Goal: Task Accomplishment & Management: Manage account settings

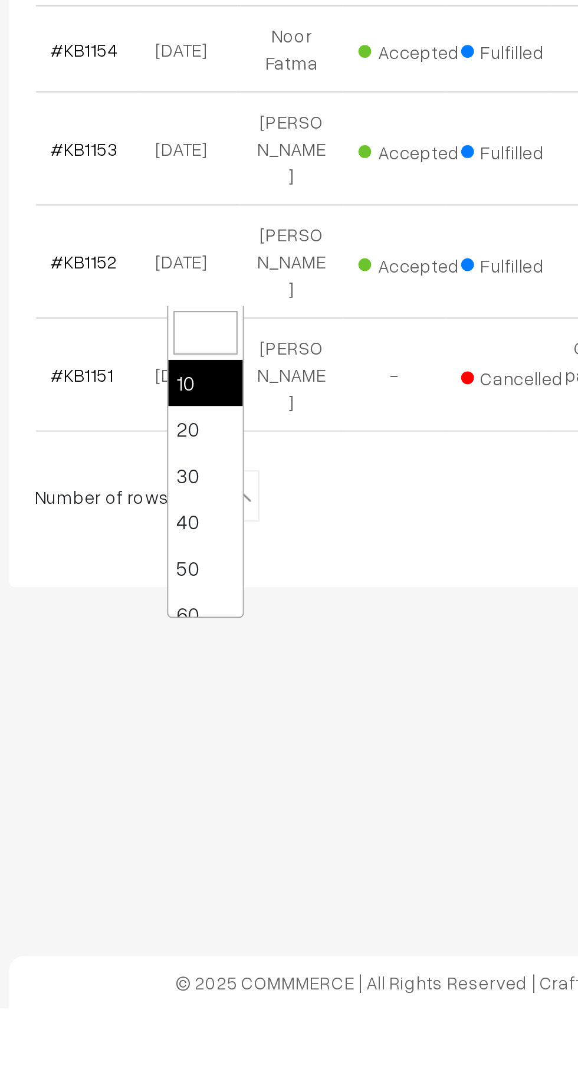
scroll to position [94, 0]
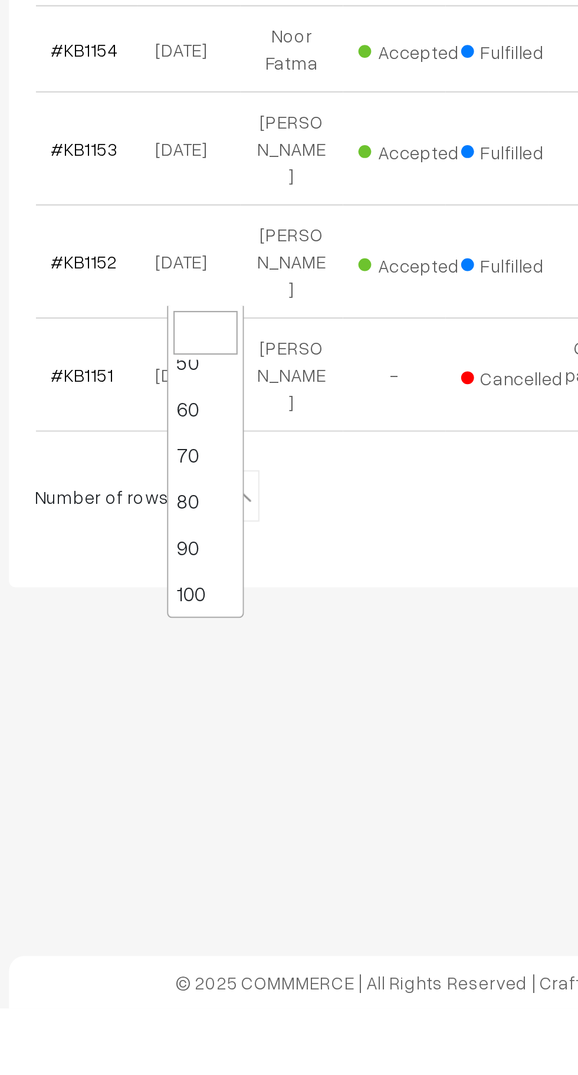
select select "100"
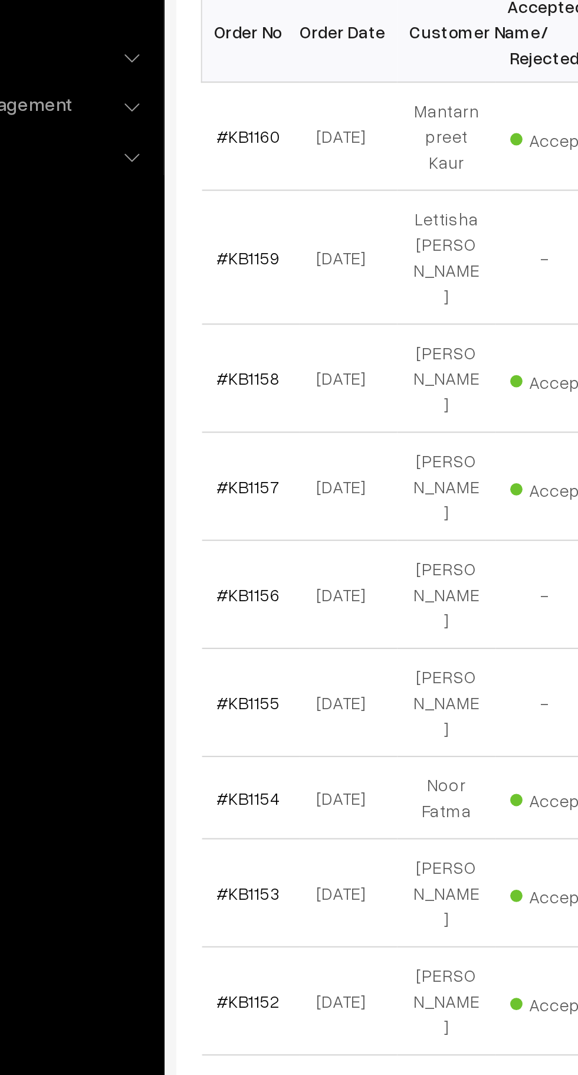
click at [203, 428] on link "#KB1158" at bounding box center [200, 433] width 31 height 10
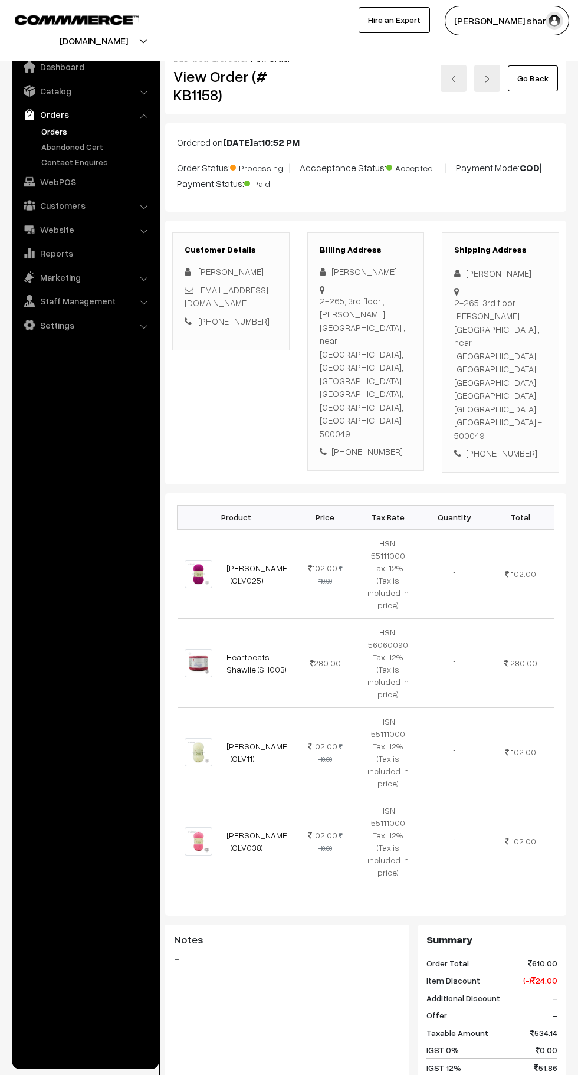
click at [535, 77] on link "Go Back" at bounding box center [533, 78] width 50 height 26
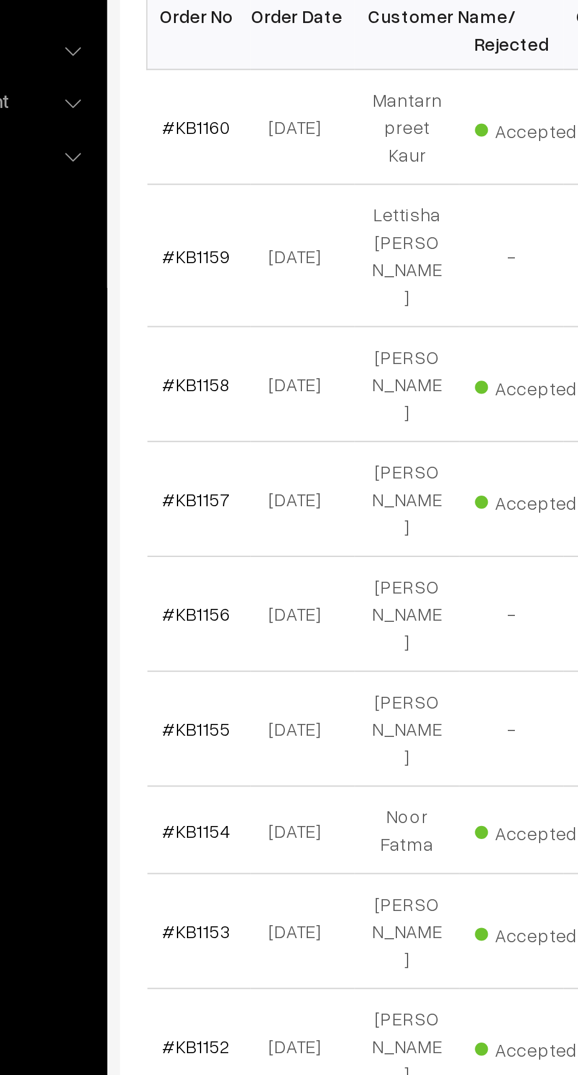
scroll to position [4, 0]
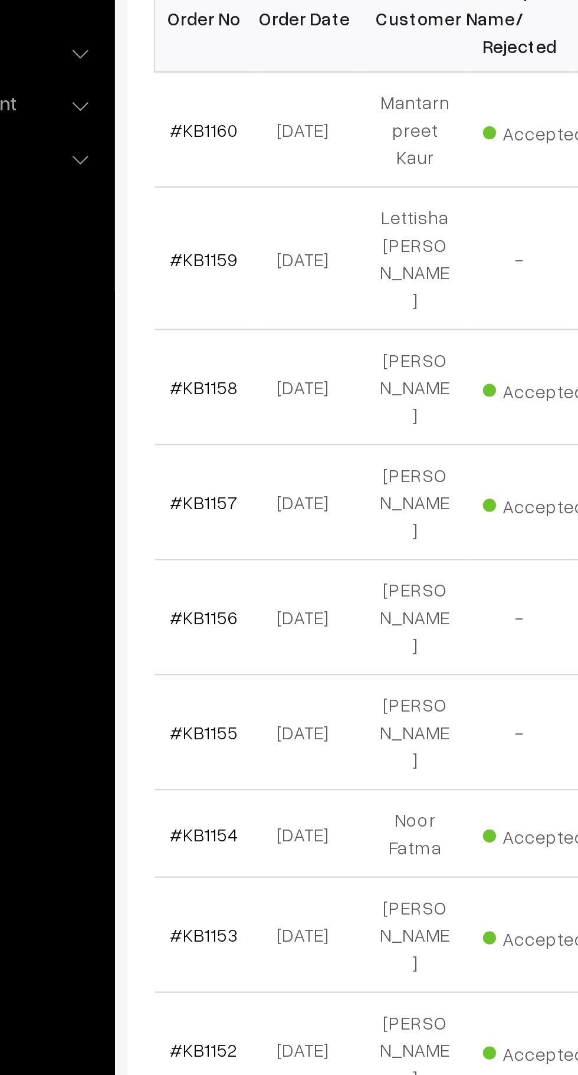
click at [203, 476] on link "#KB1157" at bounding box center [200, 481] width 31 height 10
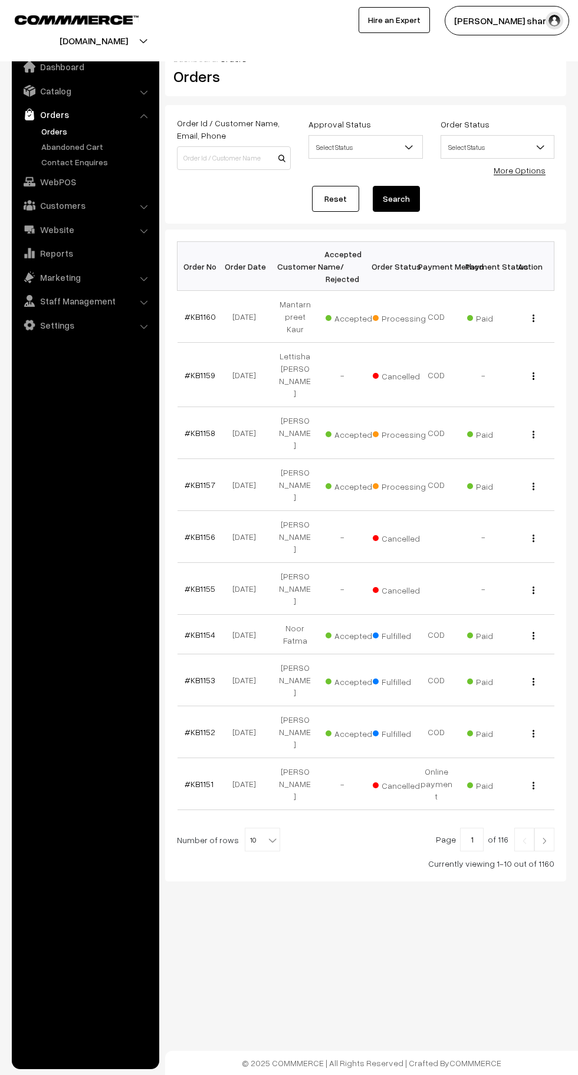
click at [267, 834] on b at bounding box center [273, 840] width 12 height 12
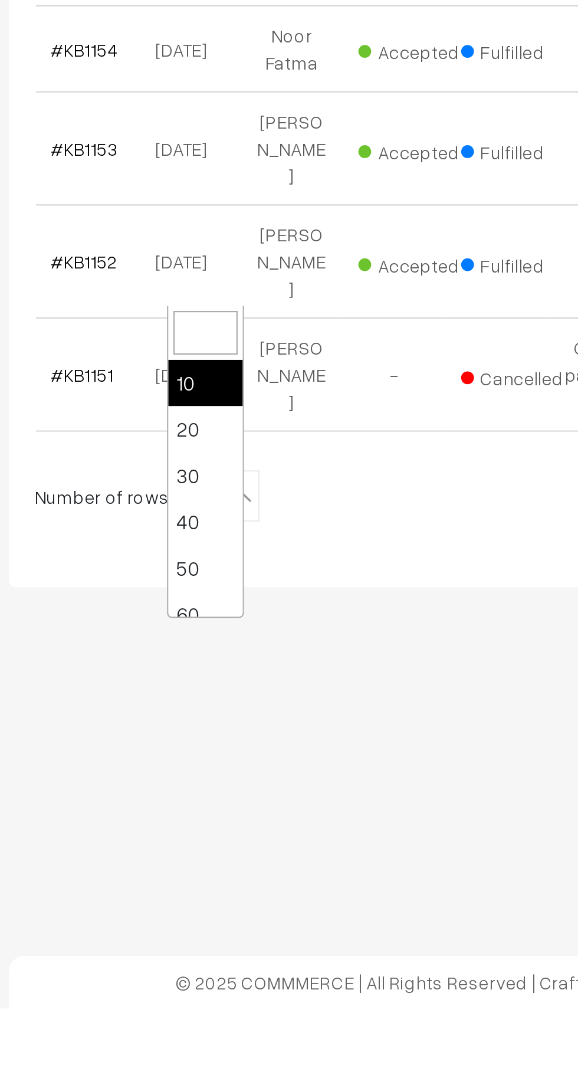
scroll to position [94, 0]
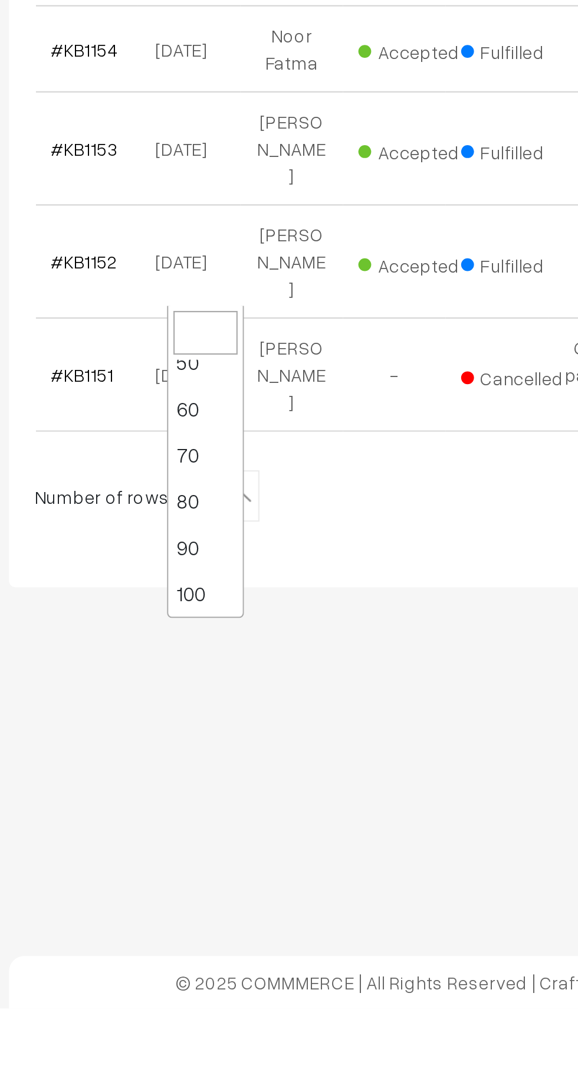
select select "100"
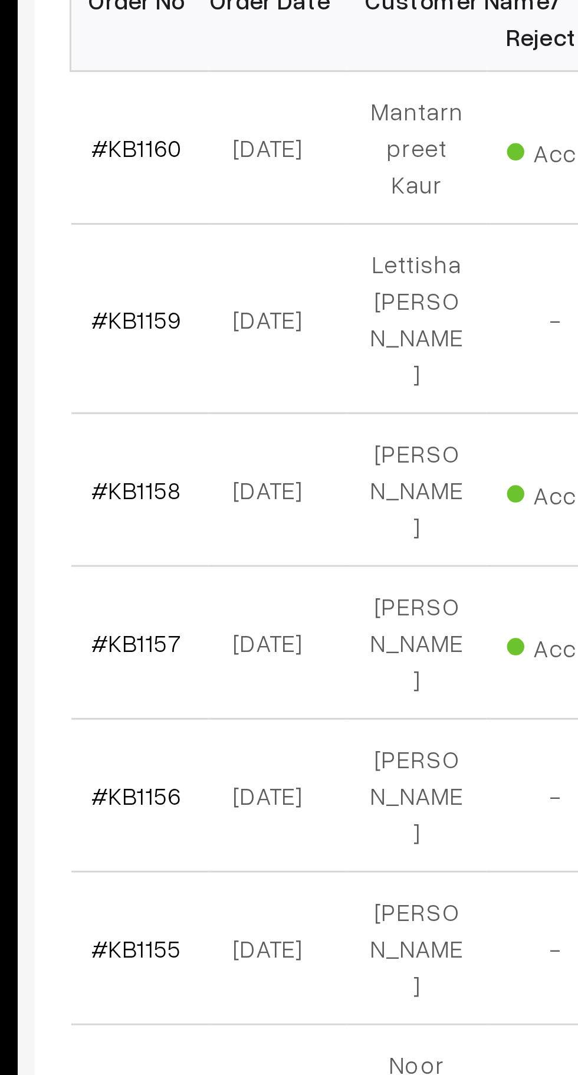
click at [202, 428] on link "#KB1158" at bounding box center [200, 433] width 31 height 10
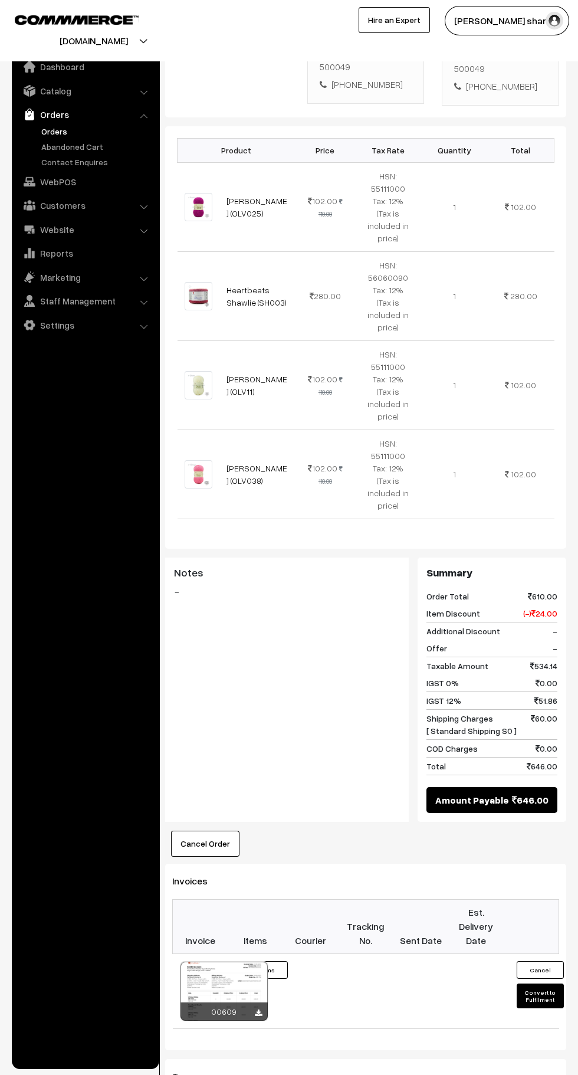
scroll to position [548, 0]
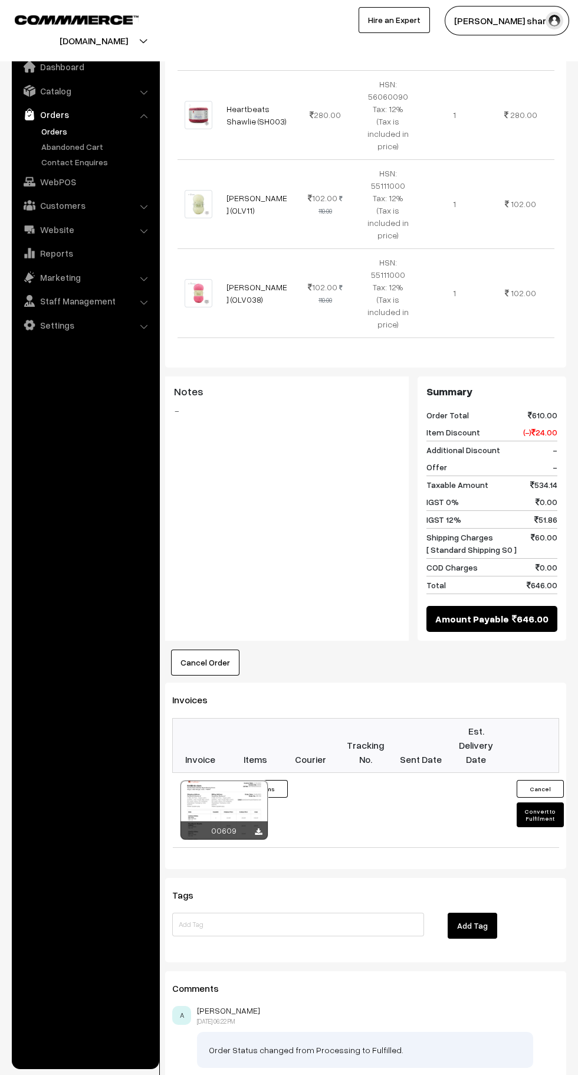
click at [540, 802] on button "Convert to Fulfilment" at bounding box center [540, 814] width 47 height 25
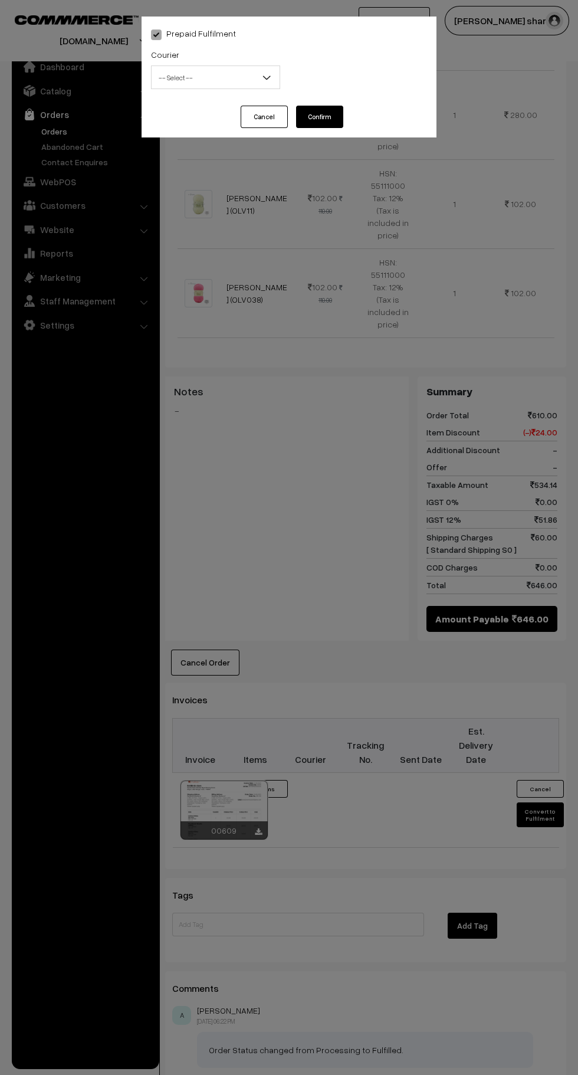
click at [268, 78] on b at bounding box center [267, 77] width 12 height 12
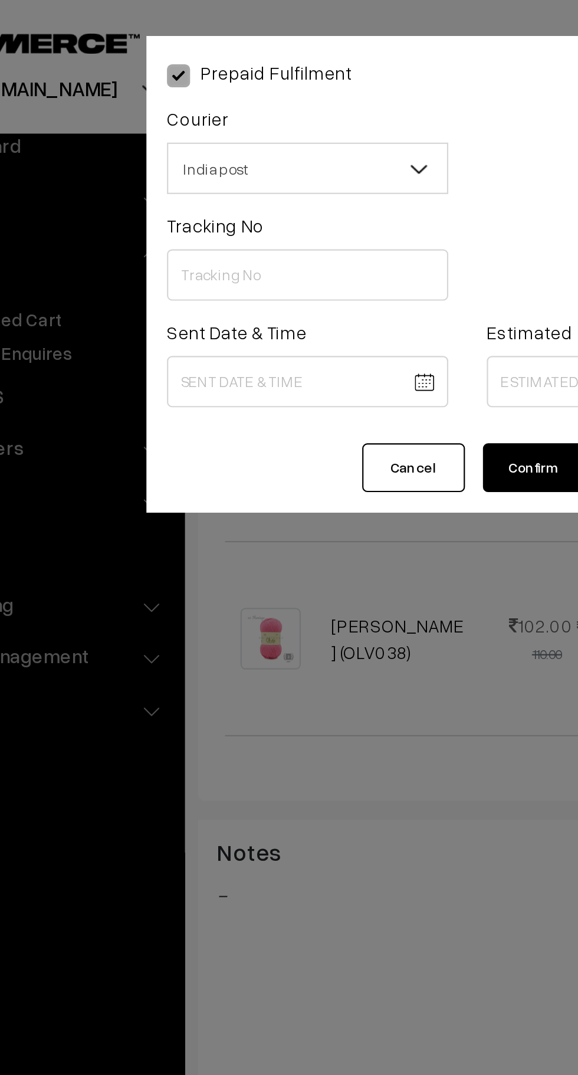
click at [258, 215] on button "Cancel" at bounding box center [264, 214] width 47 height 22
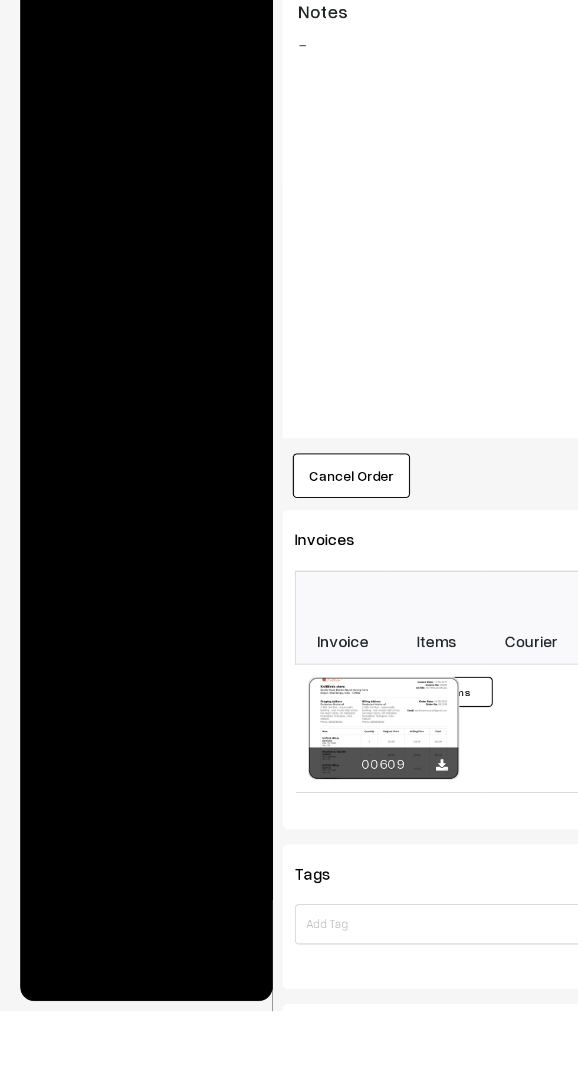
scroll to position [458, 0]
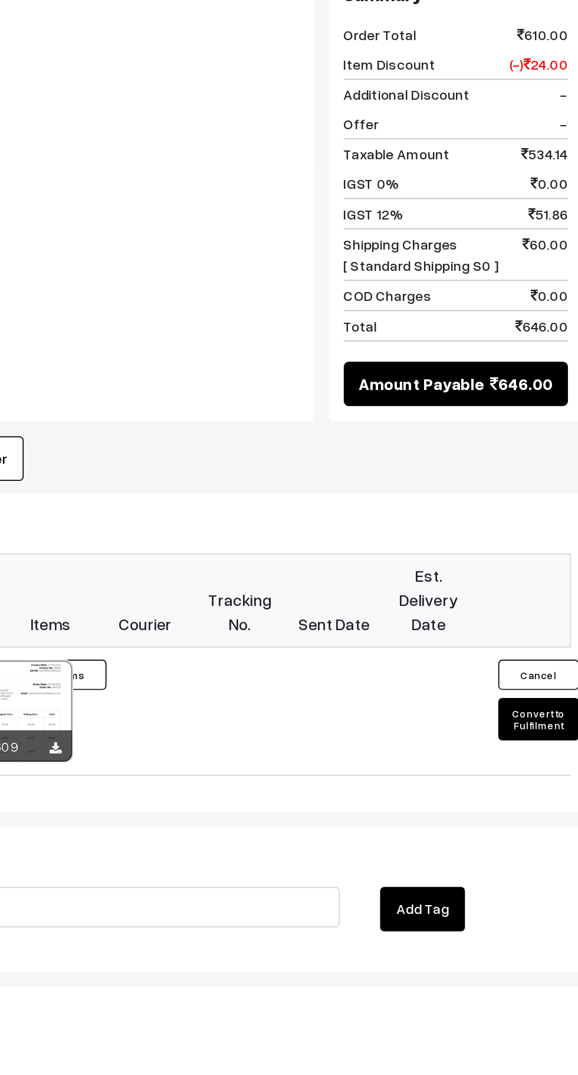
click at [535, 892] on button "Convert to Fulfilment" at bounding box center [540, 904] width 47 height 25
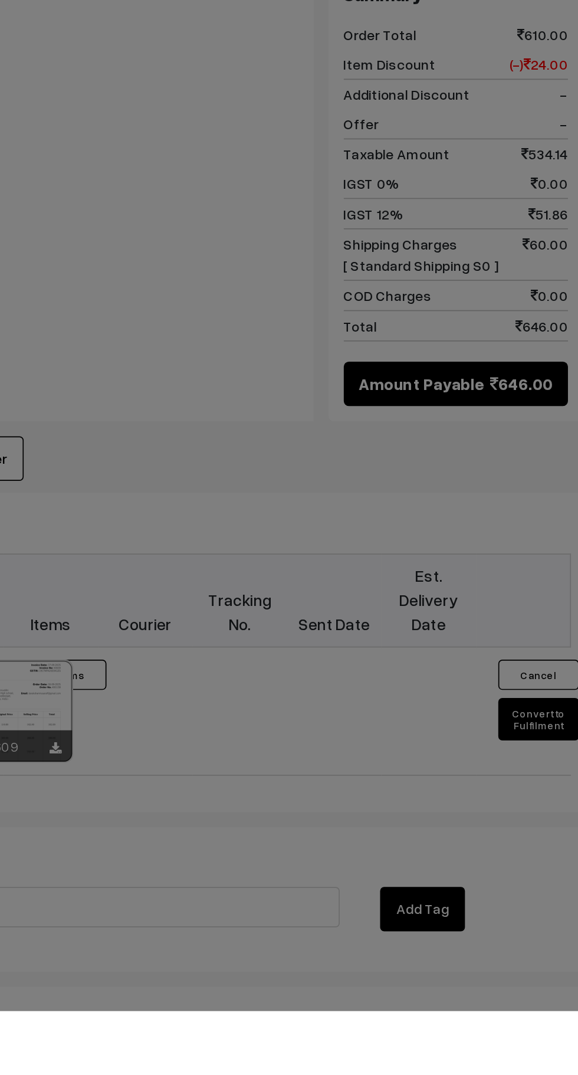
scroll to position [495, 0]
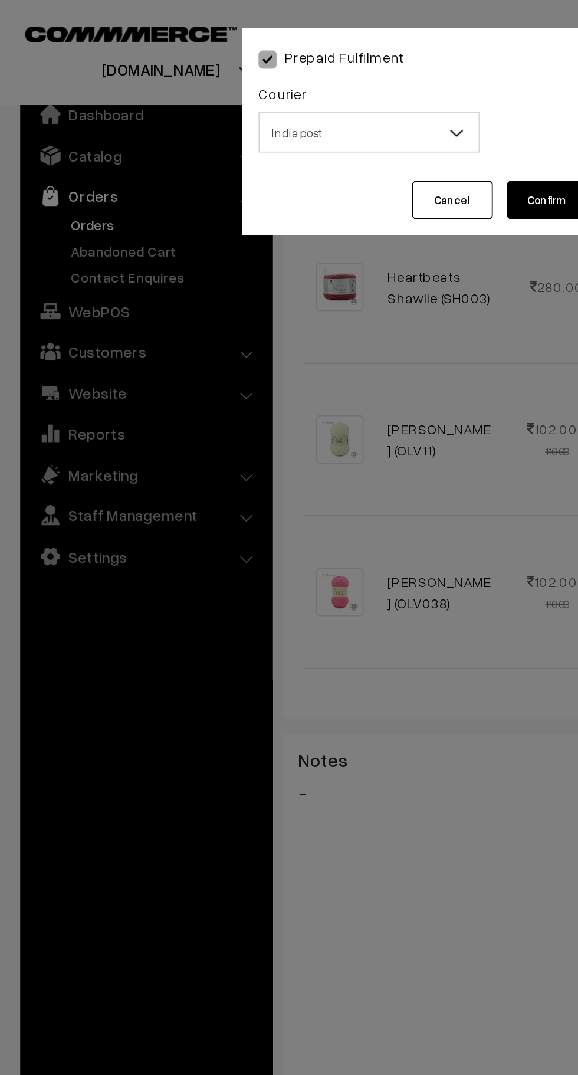
click at [212, 78] on span "India post" at bounding box center [216, 77] width 128 height 21
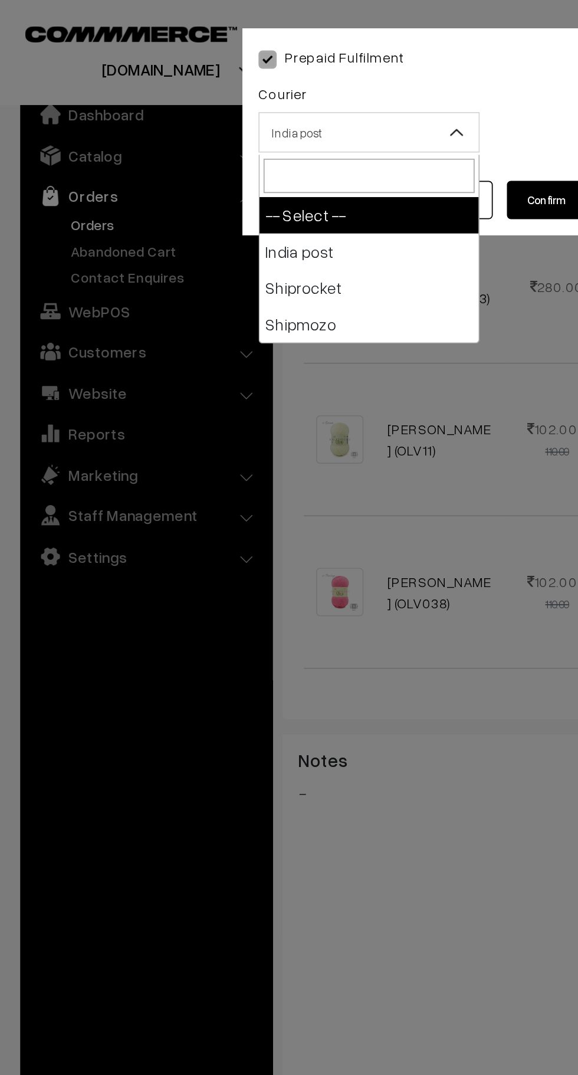
select select "1"
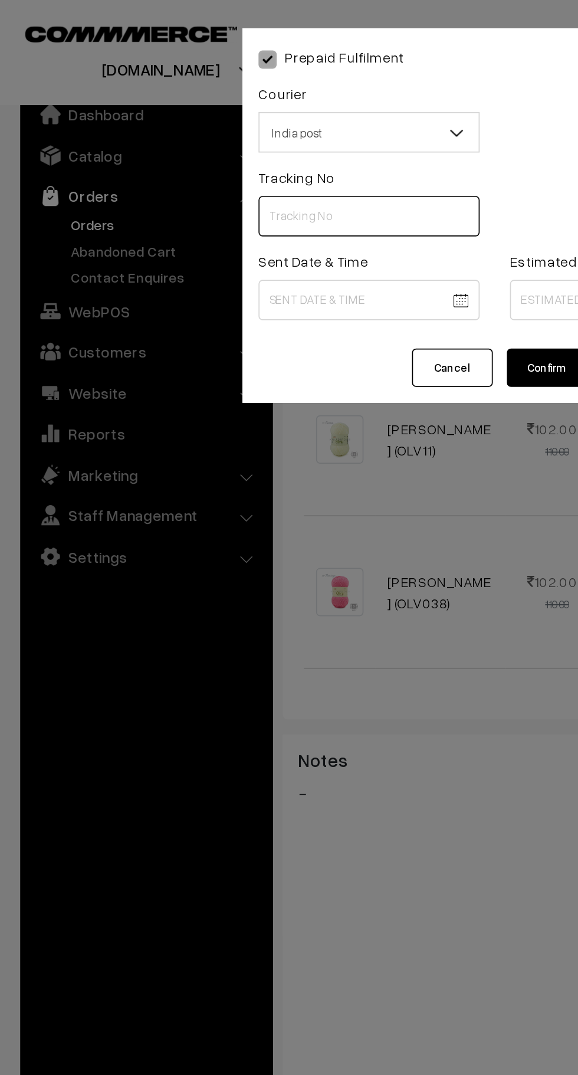
click at [213, 124] on input "text" at bounding box center [215, 126] width 129 height 24
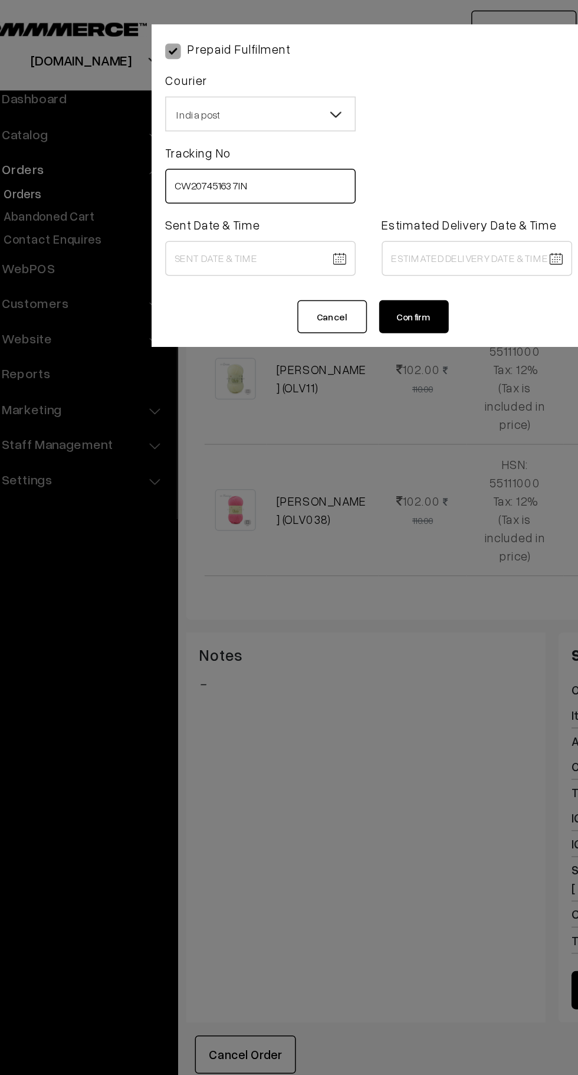
type input "CW207451637IN"
click at [239, 175] on body "Thank you for showing interest. Our team will call you shortly. Close knitbirds…" at bounding box center [289, 363] width 578 height 1716
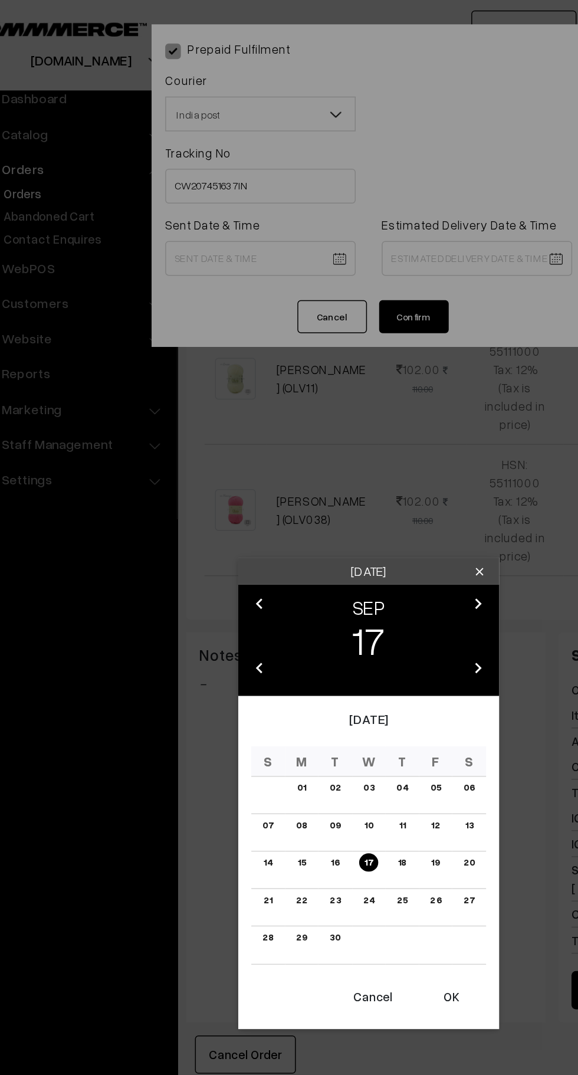
click at [345, 675] on button "OK" at bounding box center [344, 676] width 47 height 26
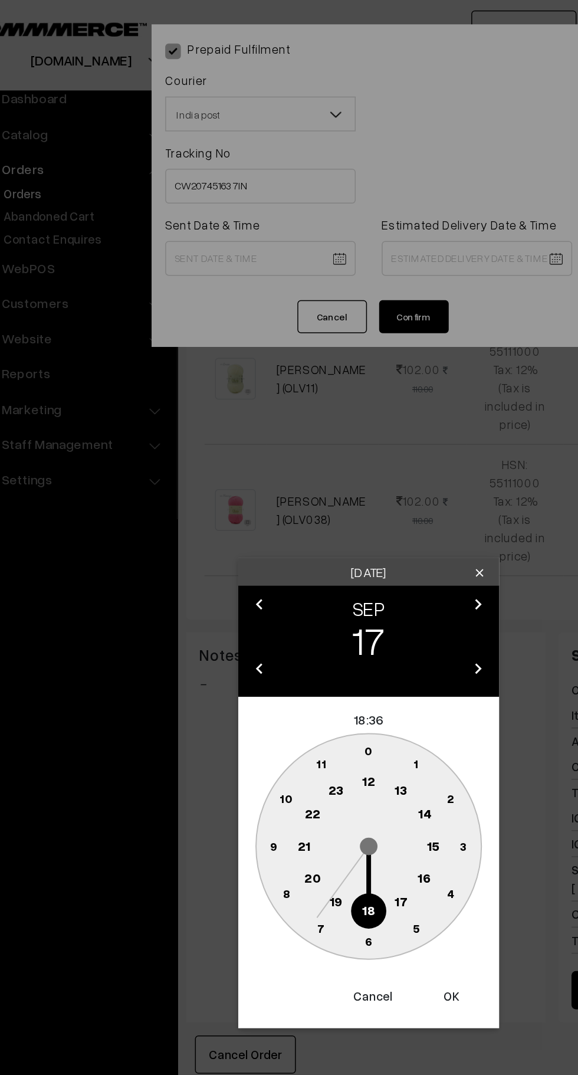
click at [234, 543] on text "10" at bounding box center [233, 541] width 9 height 10
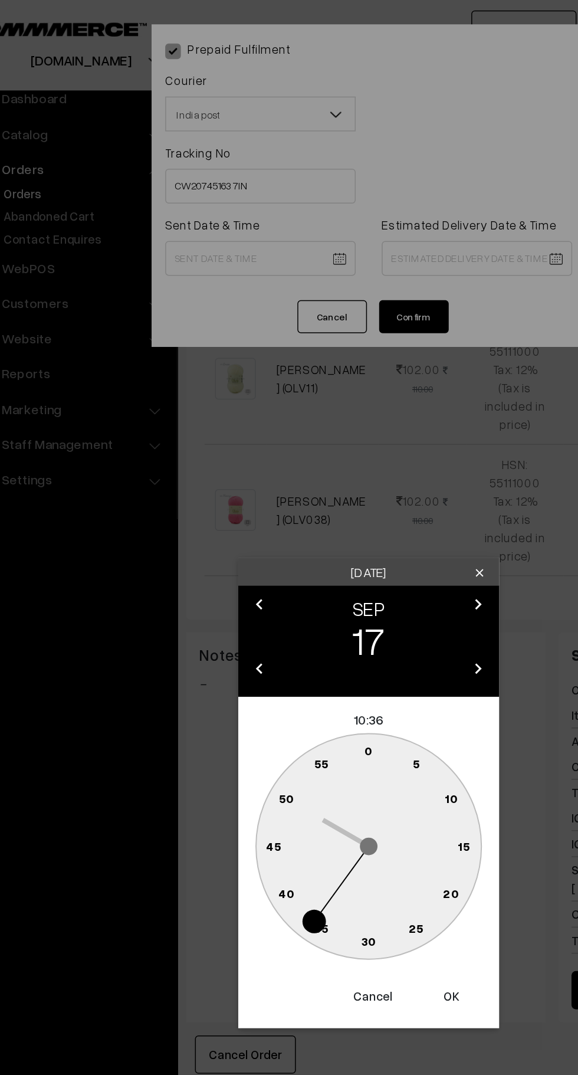
click at [287, 508] on text "0" at bounding box center [289, 509] width 5 height 10
type input "17-09-2025 10:00"
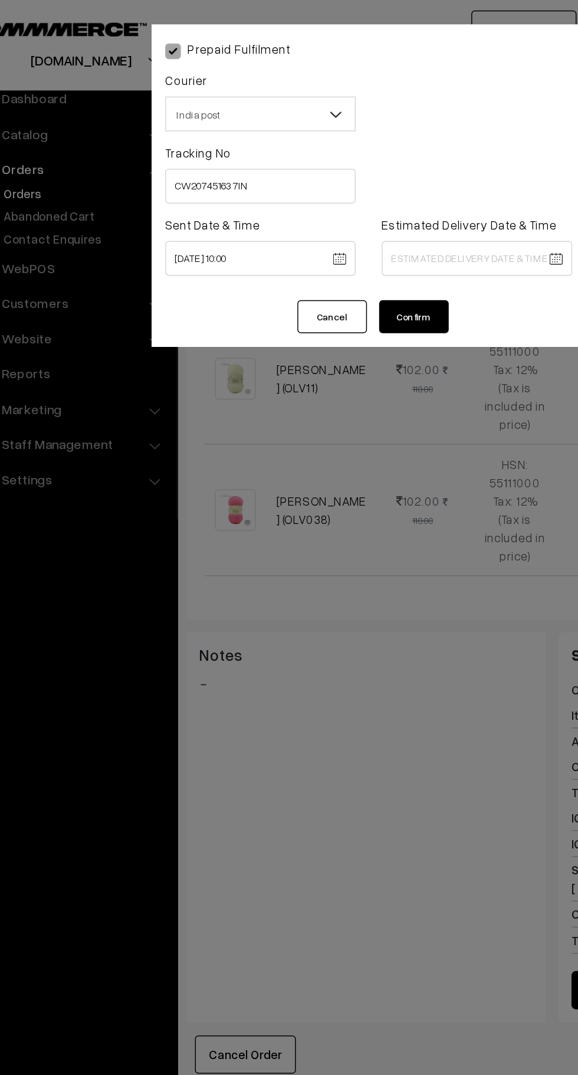
click at [343, 180] on body "Thank you for showing interest. Our team will call you shortly. Close knitbirds…" at bounding box center [289, 363] width 578 height 1716
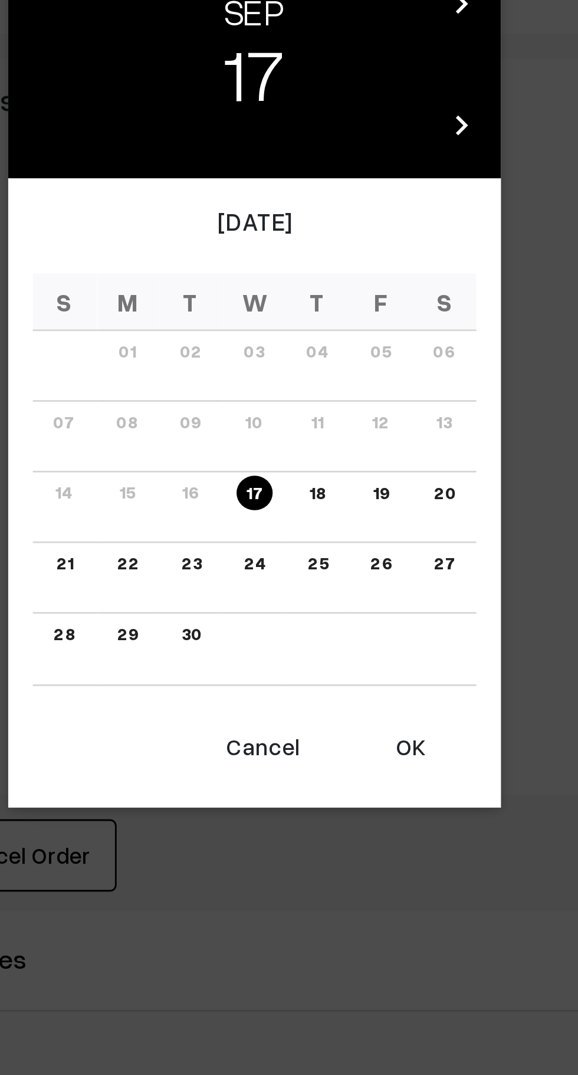
click at [289, 612] on link "24" at bounding box center [288, 610] width 15 height 12
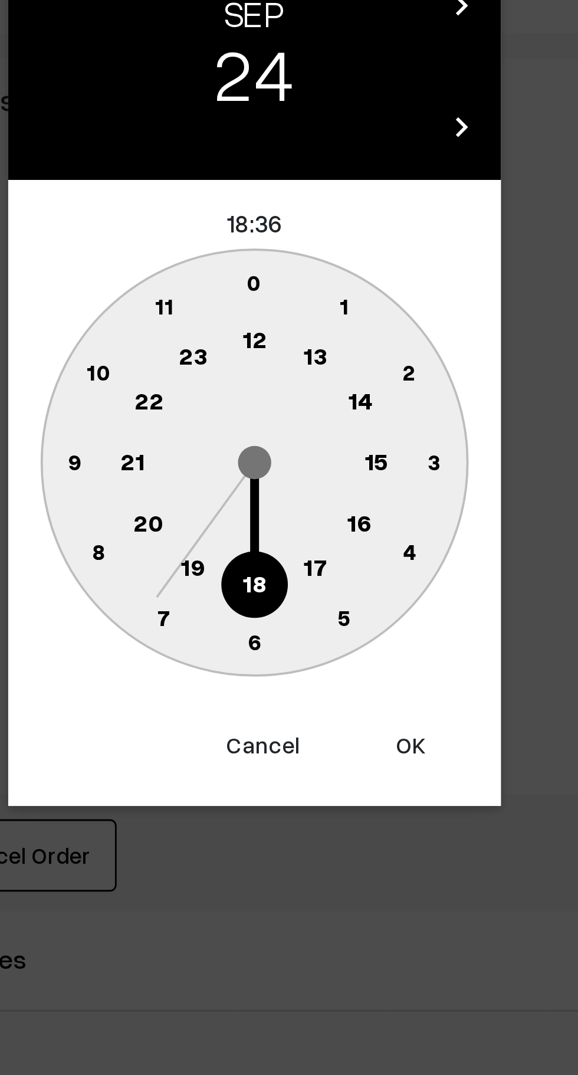
click at [327, 596] on text "16" at bounding box center [326, 595] width 9 height 11
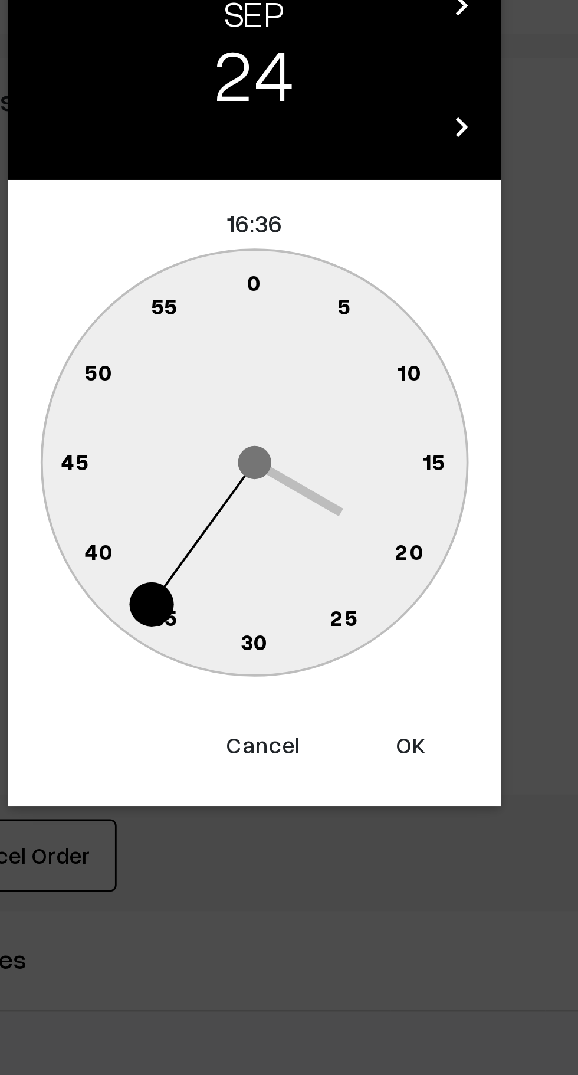
click at [287, 505] on text "0" at bounding box center [289, 509] width 5 height 10
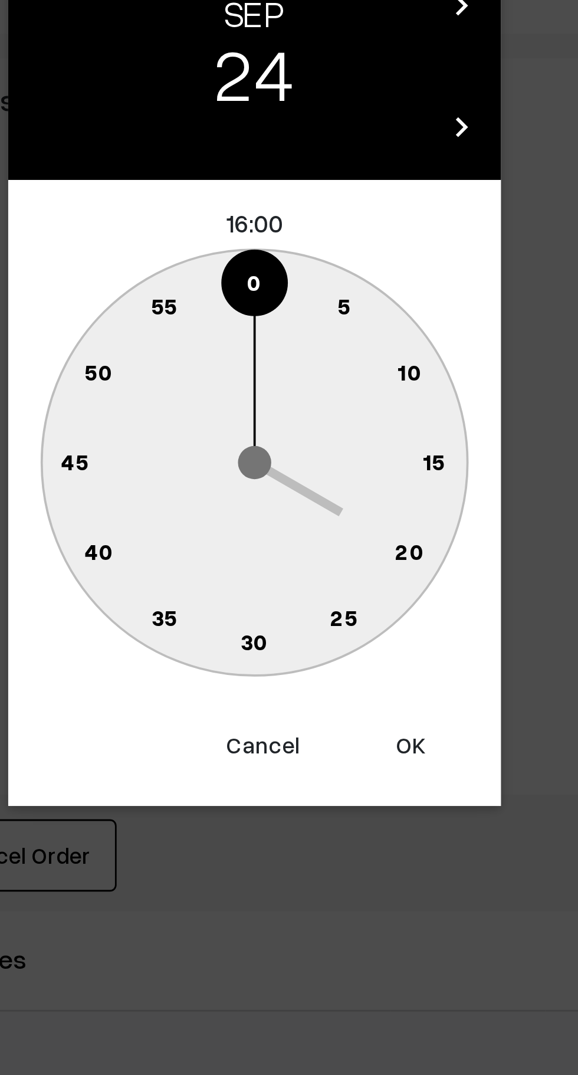
type input "24-09-2025 16:00"
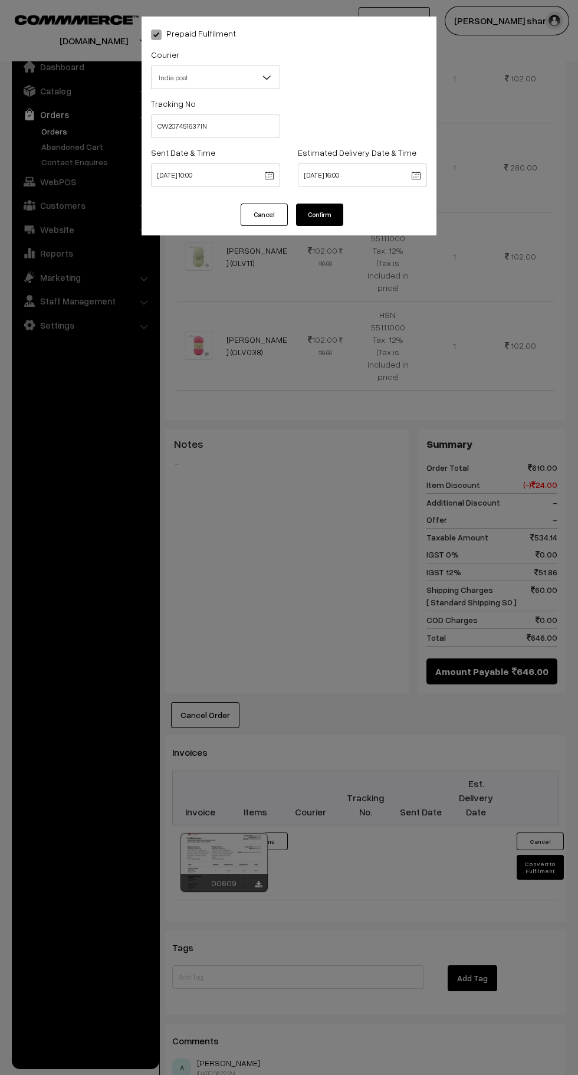
click at [327, 219] on button "Confirm" at bounding box center [319, 214] width 47 height 22
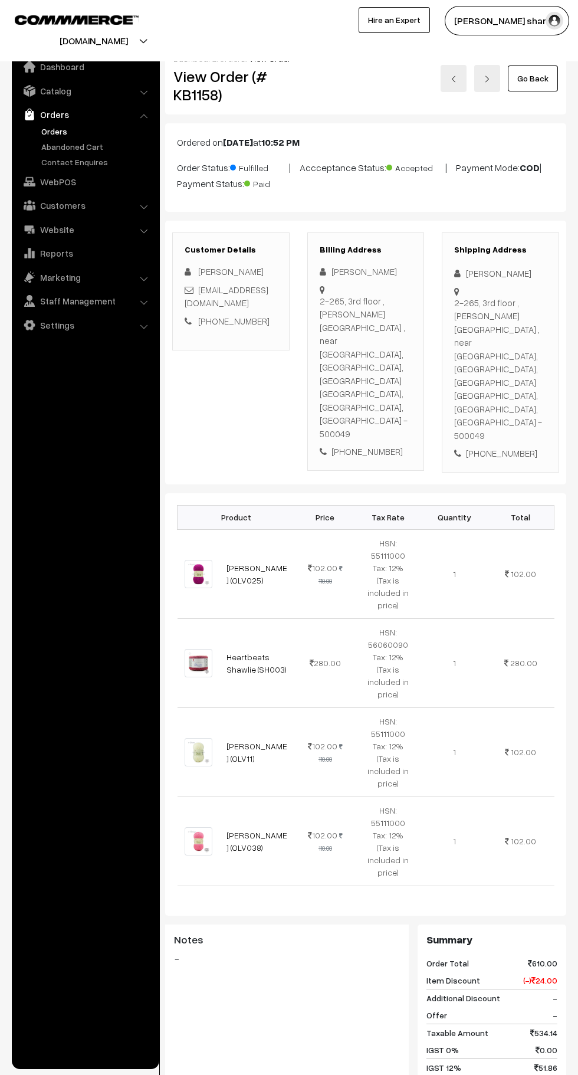
click at [541, 75] on link "Go Back" at bounding box center [533, 78] width 50 height 26
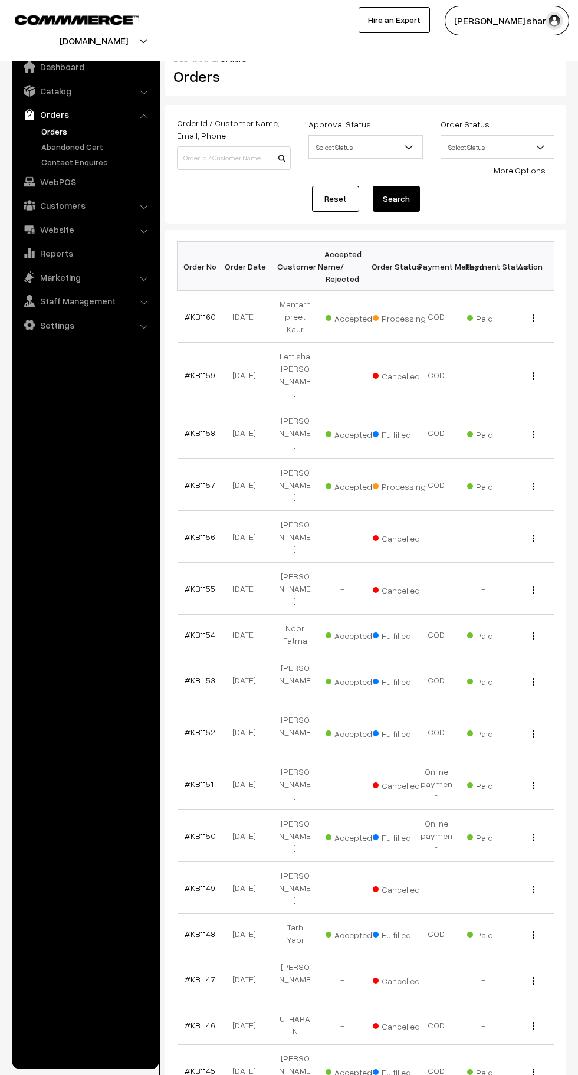
scroll to position [3, 0]
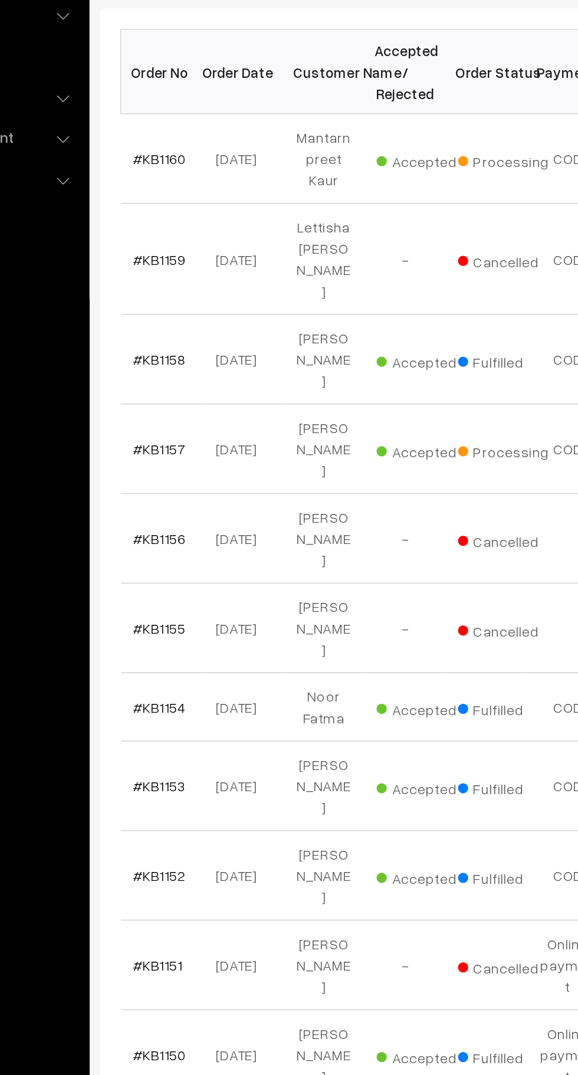
click at [204, 477] on link "#KB1157" at bounding box center [200, 482] width 31 height 10
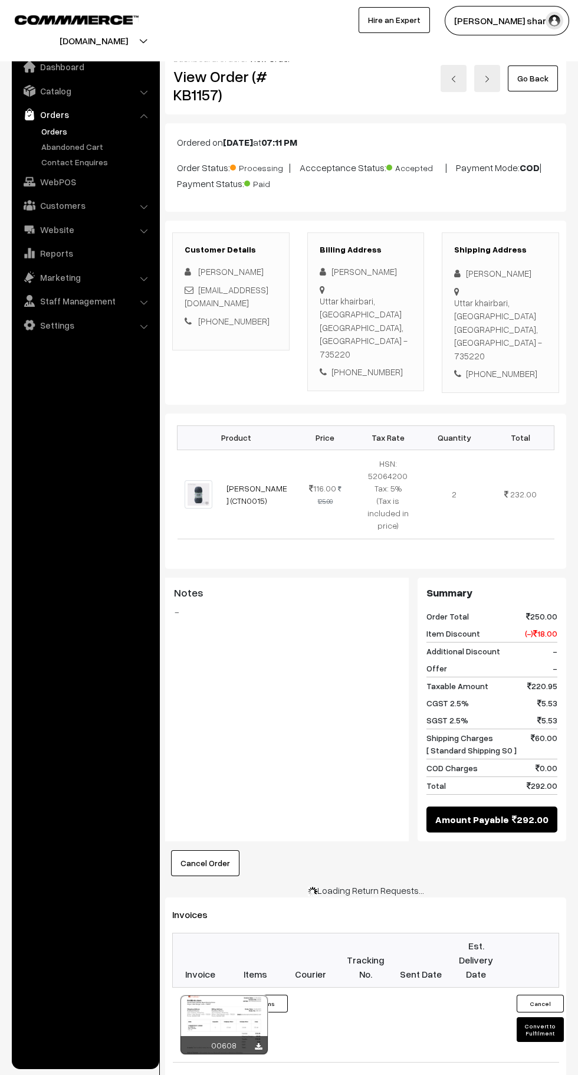
click at [540, 1017] on button "Convert to Fulfilment" at bounding box center [540, 1029] width 47 height 25
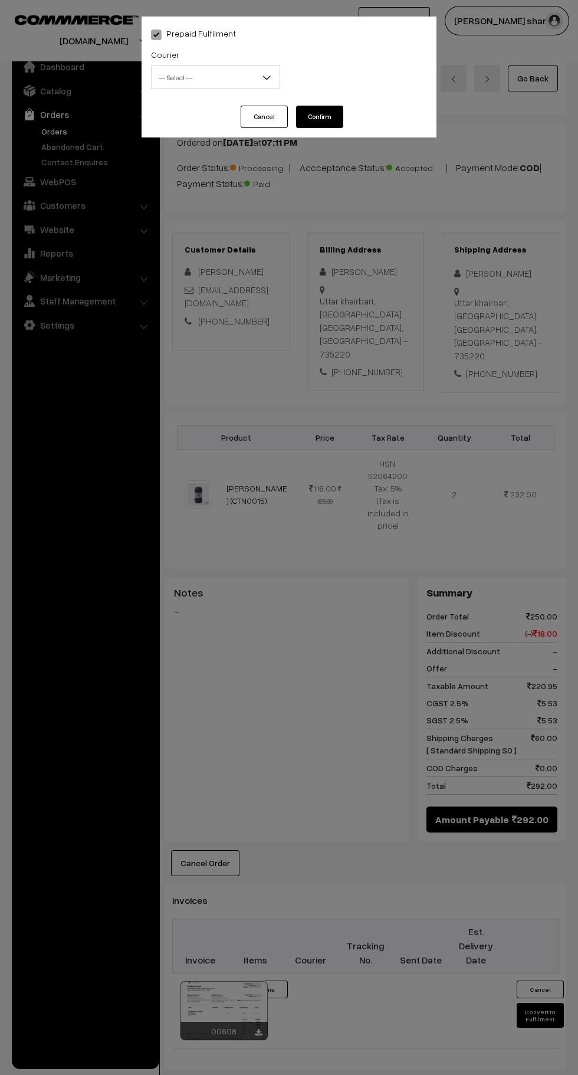
click at [223, 81] on span "-- Select --" at bounding box center [216, 77] width 128 height 21
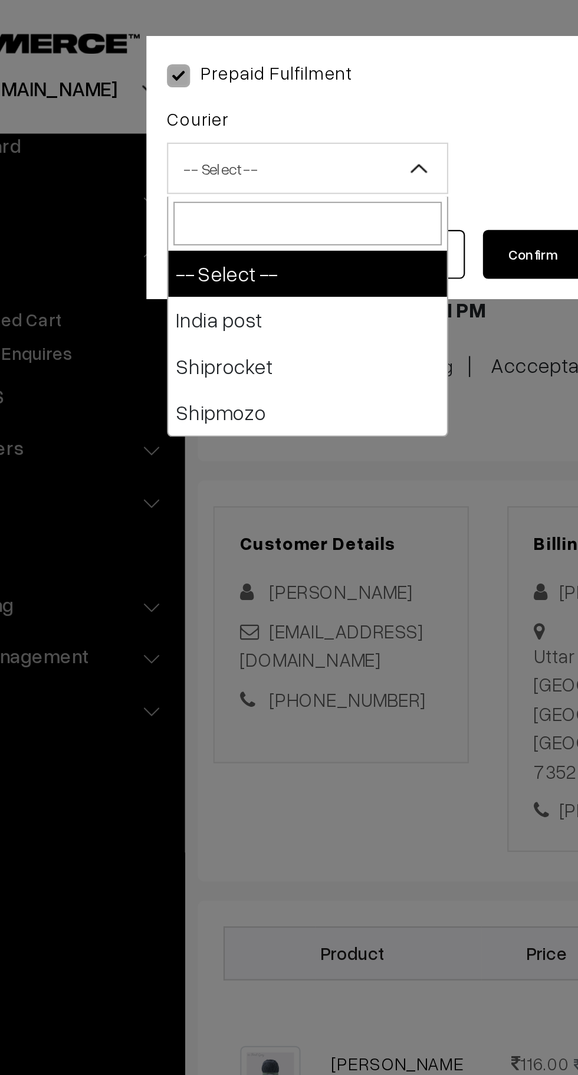
select select "1"
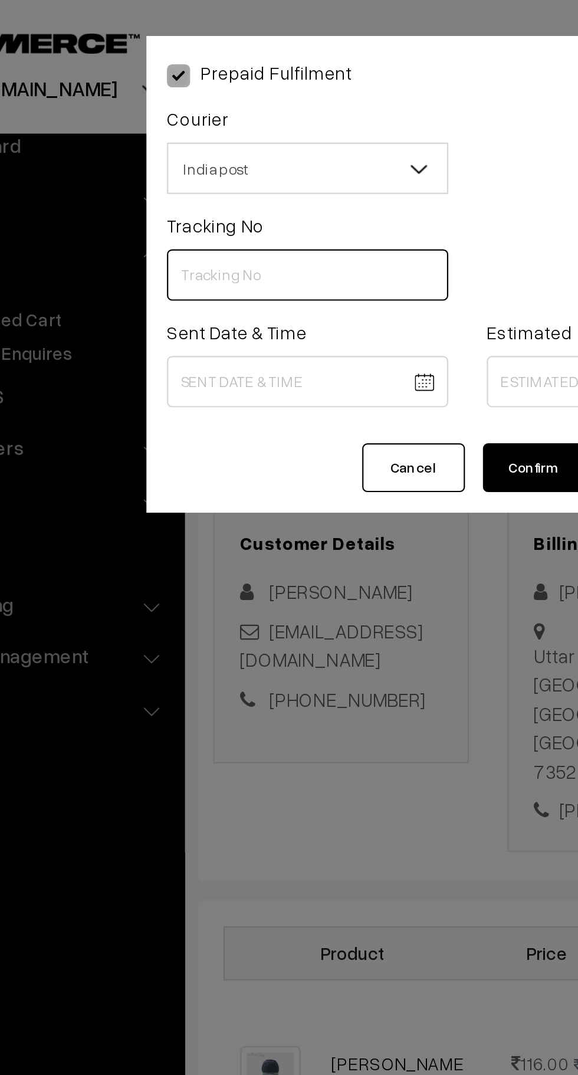
click at [193, 128] on input "text" at bounding box center [215, 126] width 129 height 24
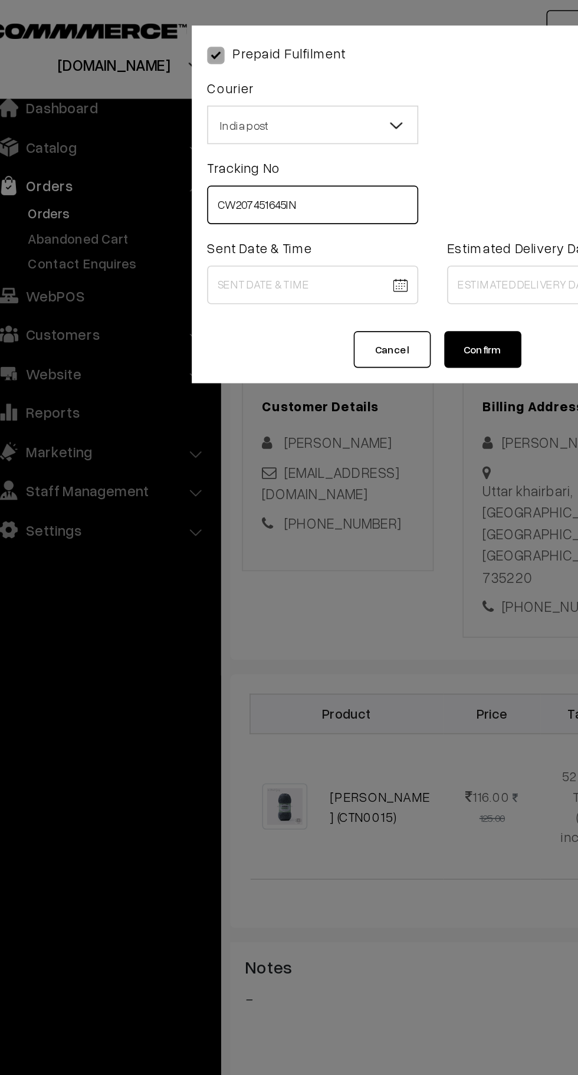
type input "CW207451645IN"
click at [212, 179] on body "Thank you for showing interest. Our team will call you shortly. Close knitbirds…" at bounding box center [289, 684] width 578 height 1368
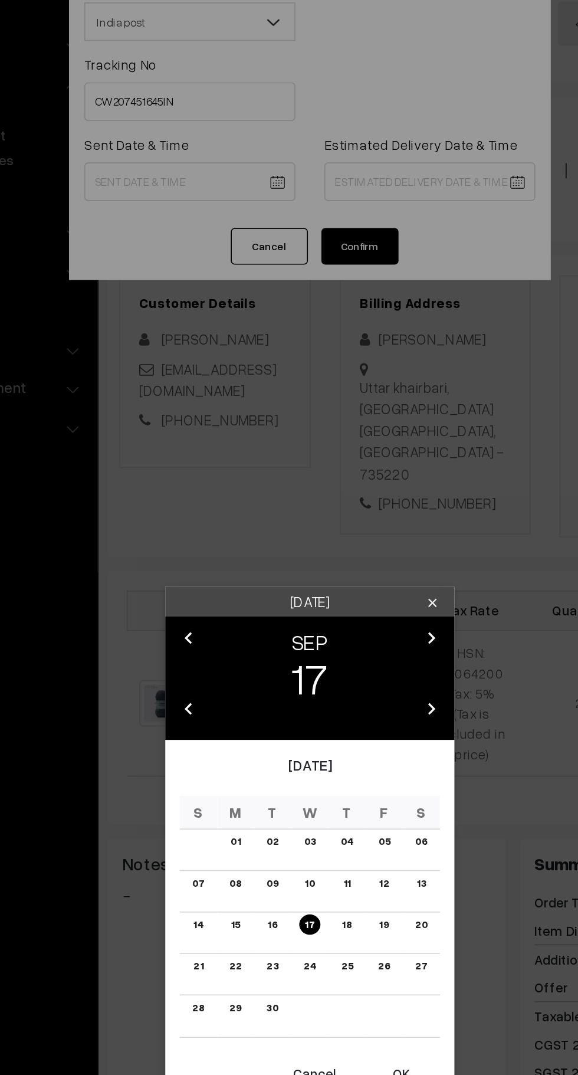
click at [345, 725] on button "OK" at bounding box center [344, 721] width 47 height 26
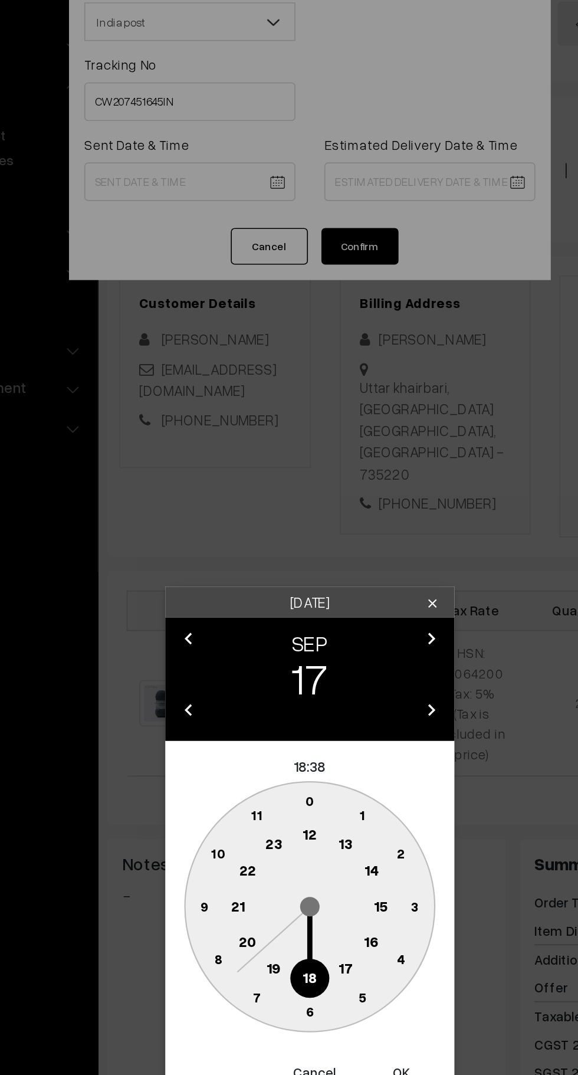
click at [232, 589] on text "10" at bounding box center [233, 586] width 9 height 10
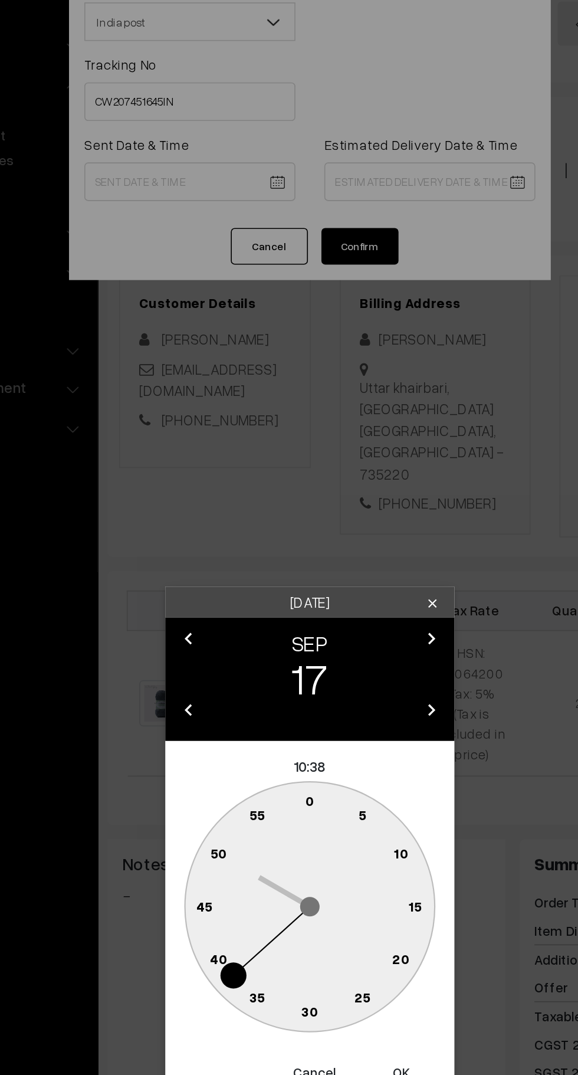
click at [289, 554] on text "0" at bounding box center [289, 553] width 5 height 10
type input "17-09-2025 10:00"
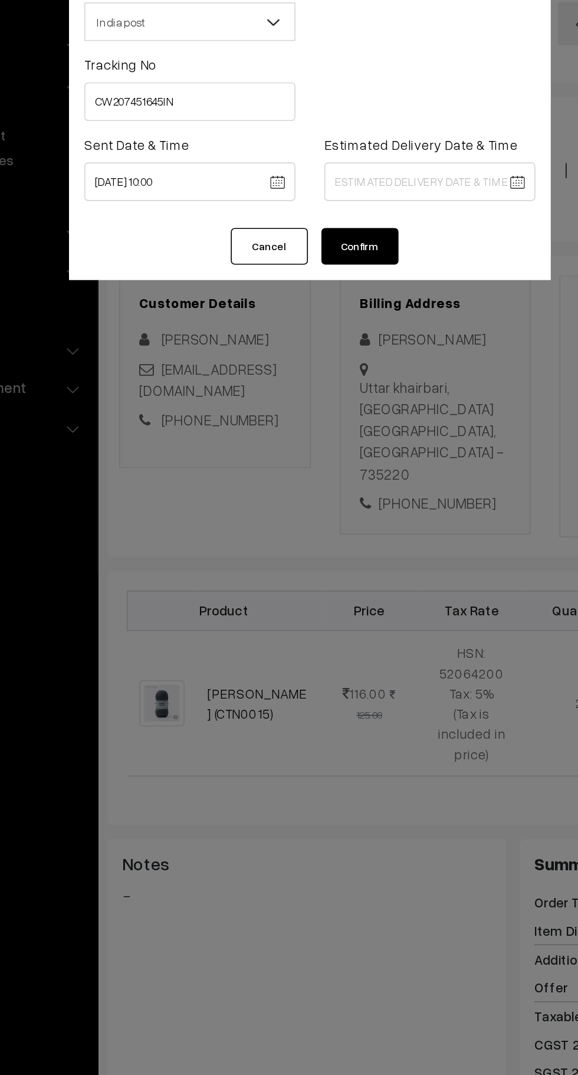
click at [352, 176] on body "Thank you for showing interest. Our team will call you shortly. Close knitbirds…" at bounding box center [289, 684] width 578 height 1368
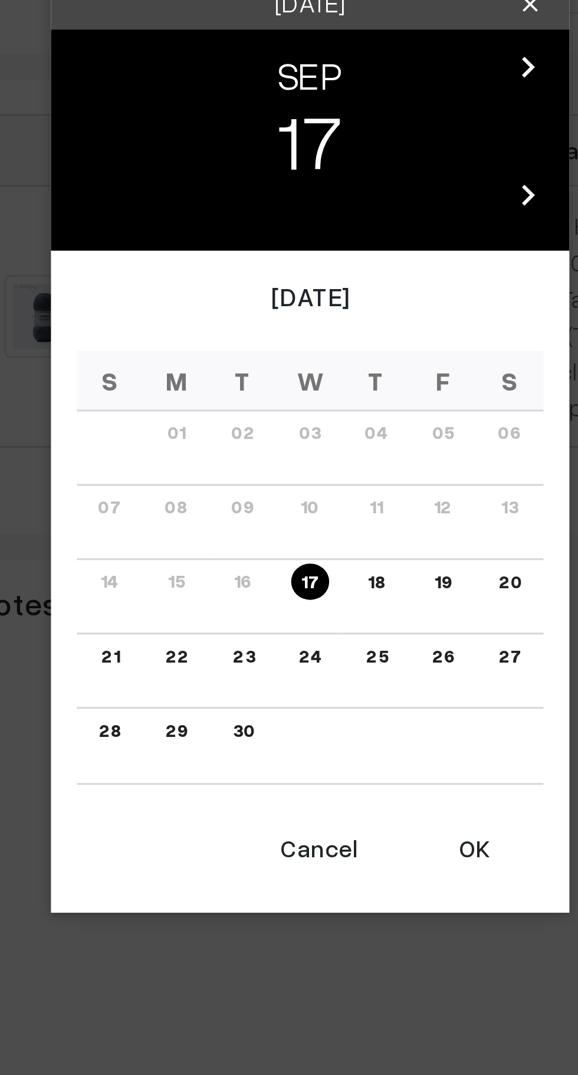
click at [357, 589] on link "20" at bounding box center [357, 585] width 15 height 12
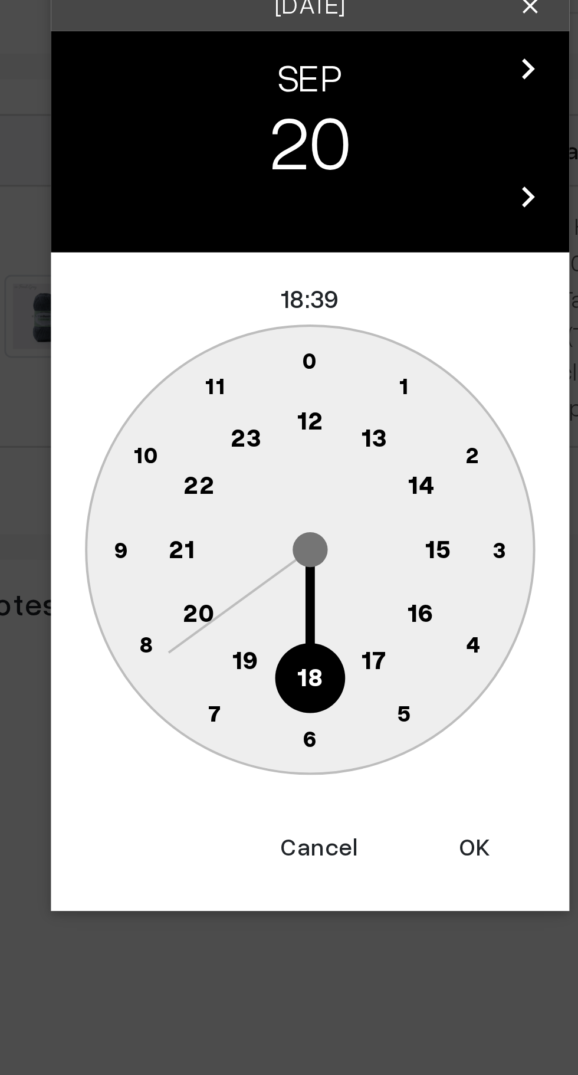
click at [327, 597] on text "16" at bounding box center [326, 595] width 9 height 11
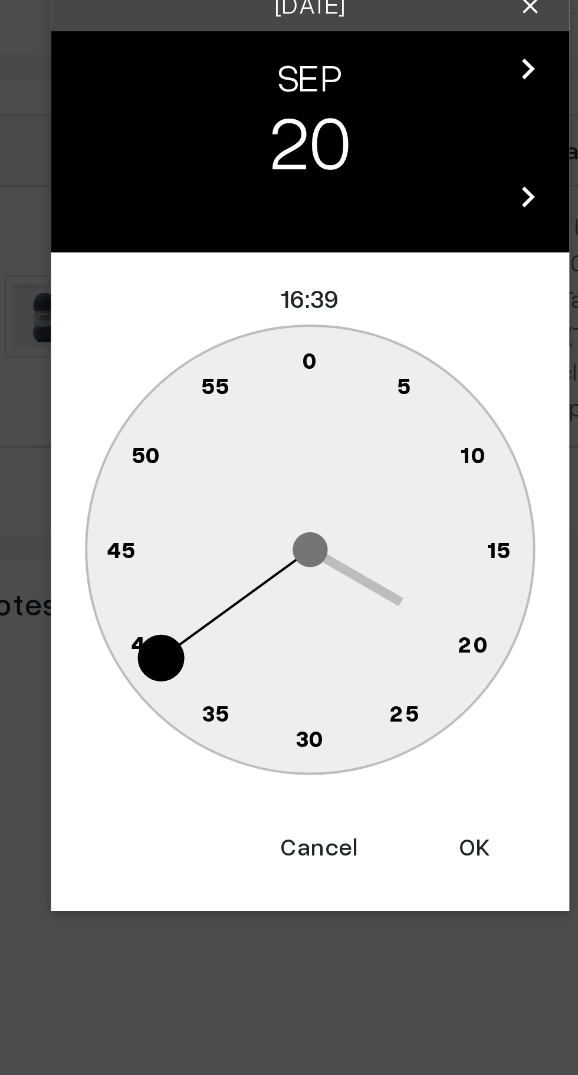
click at [288, 506] on text "0" at bounding box center [289, 509] width 5 height 10
type input "20-09-2025 16:00"
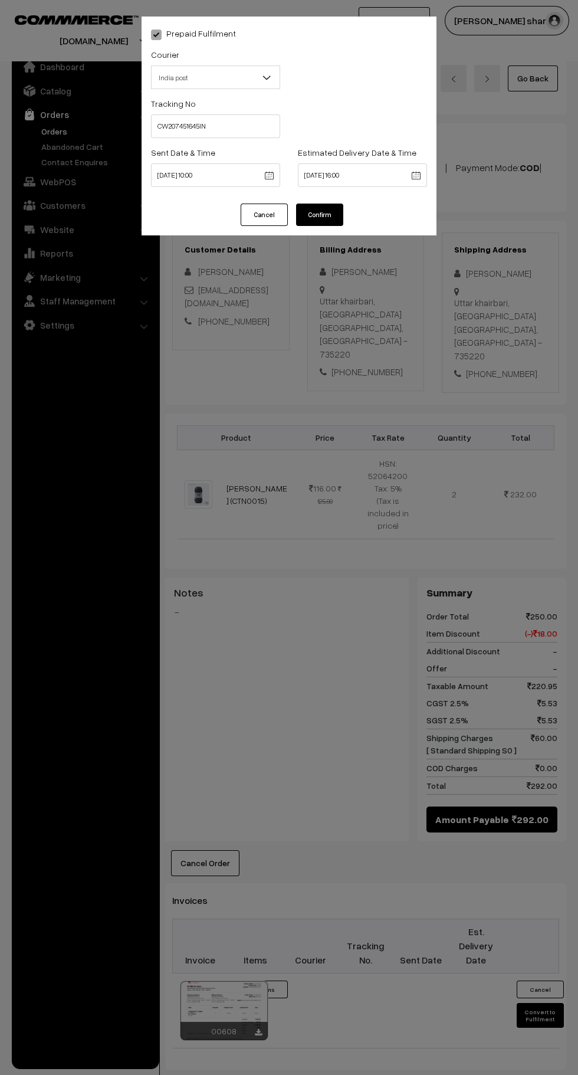
click at [323, 219] on button "Confirm" at bounding box center [319, 214] width 47 height 22
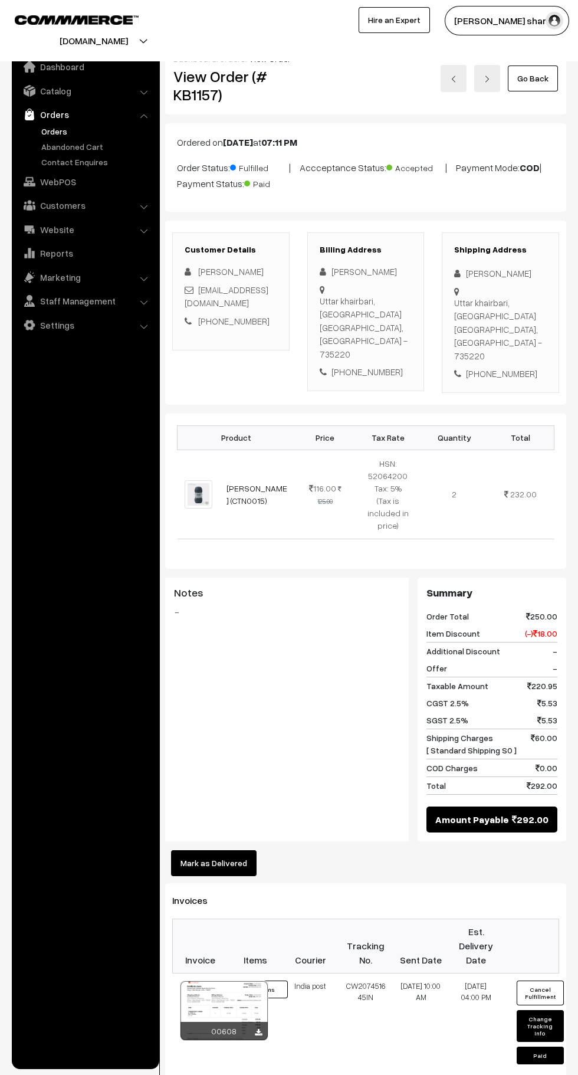
click at [548, 84] on link "Go Back" at bounding box center [533, 78] width 50 height 26
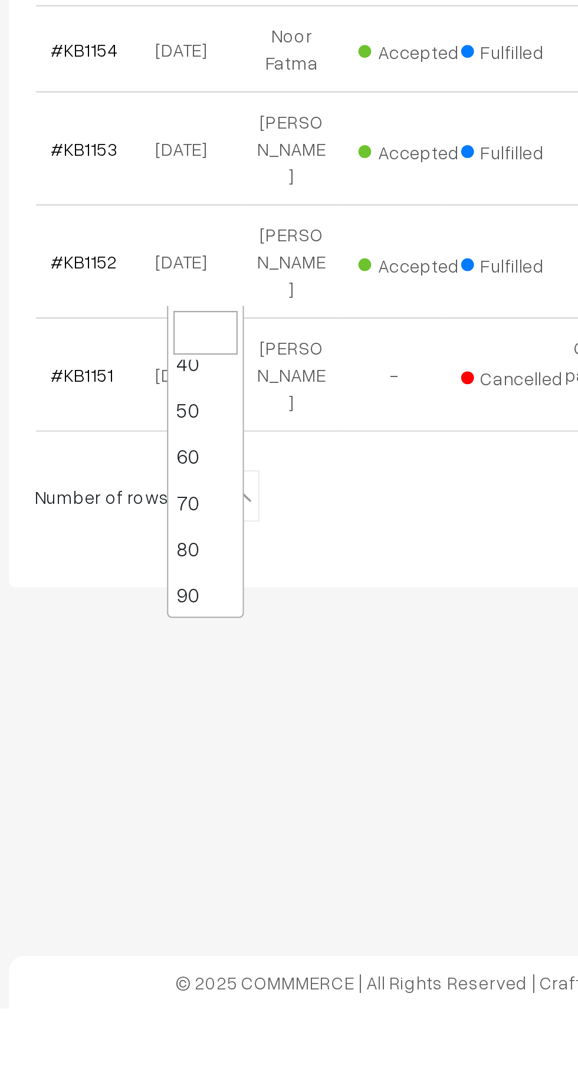
scroll to position [94, 0]
select select "100"
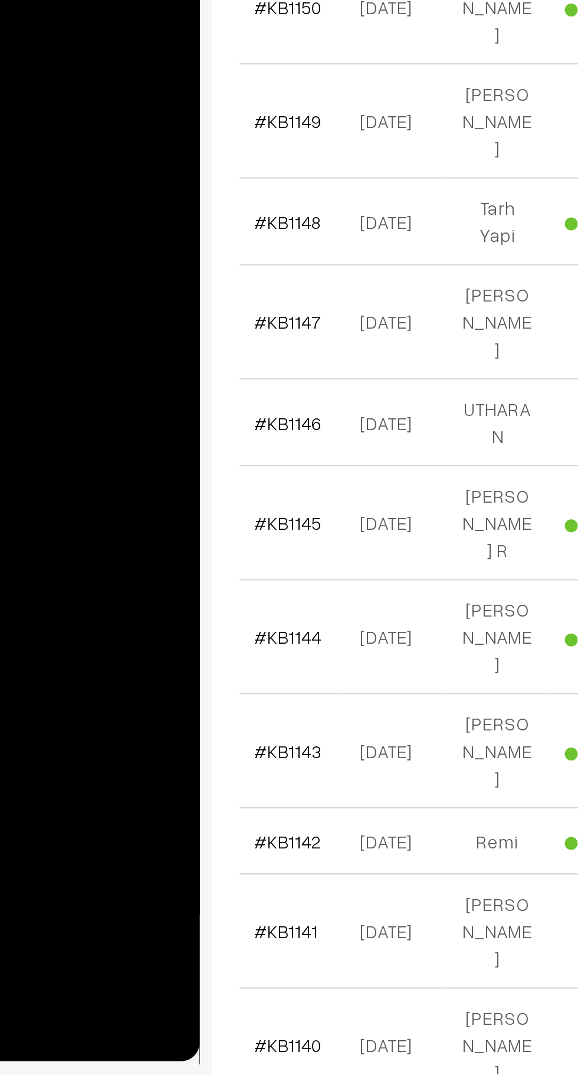
scroll to position [246, 0]
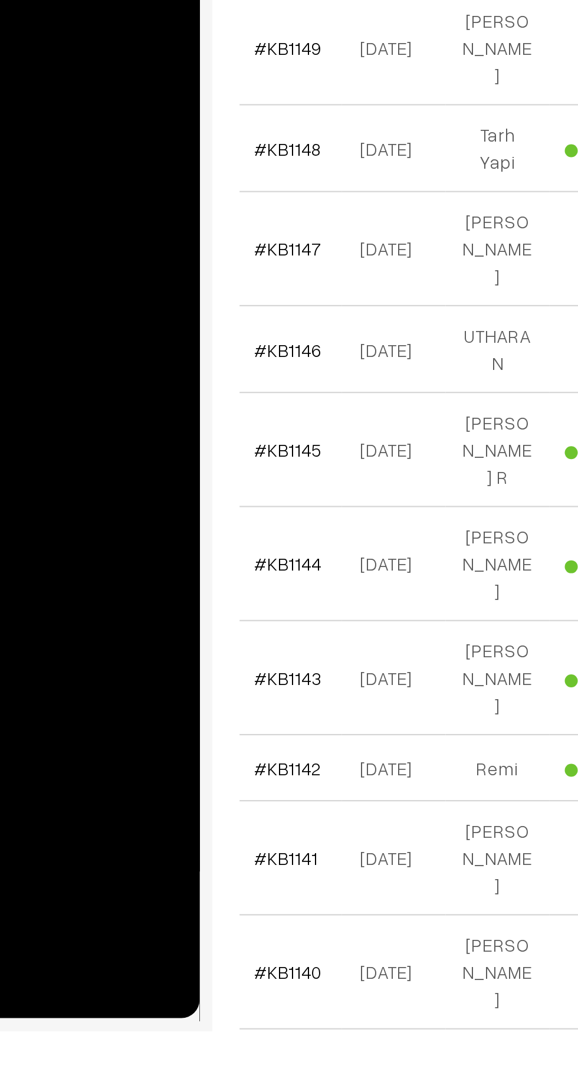
scroll to position [317, 0]
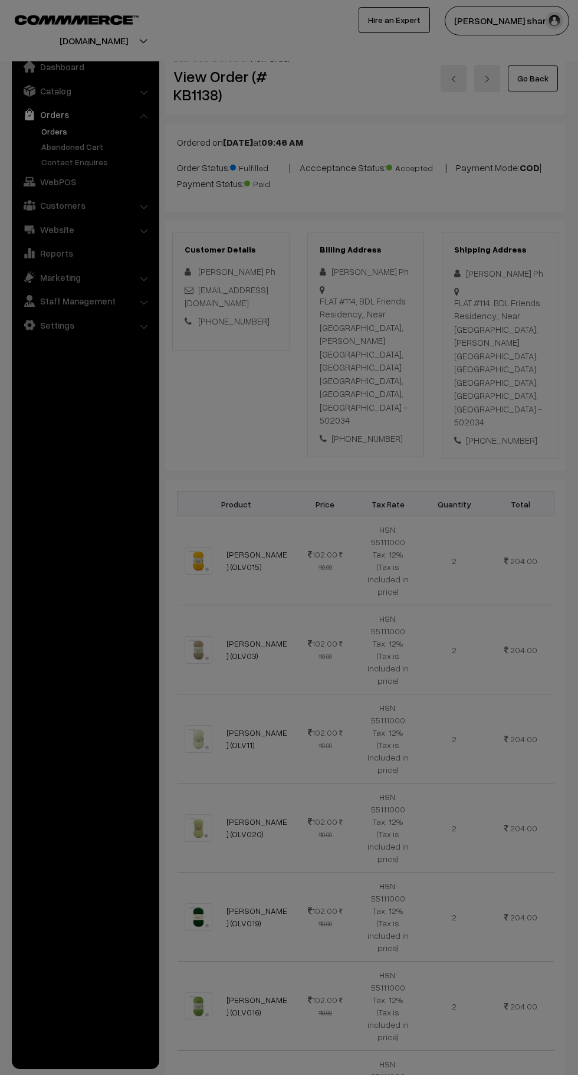
scroll to position [756, 0]
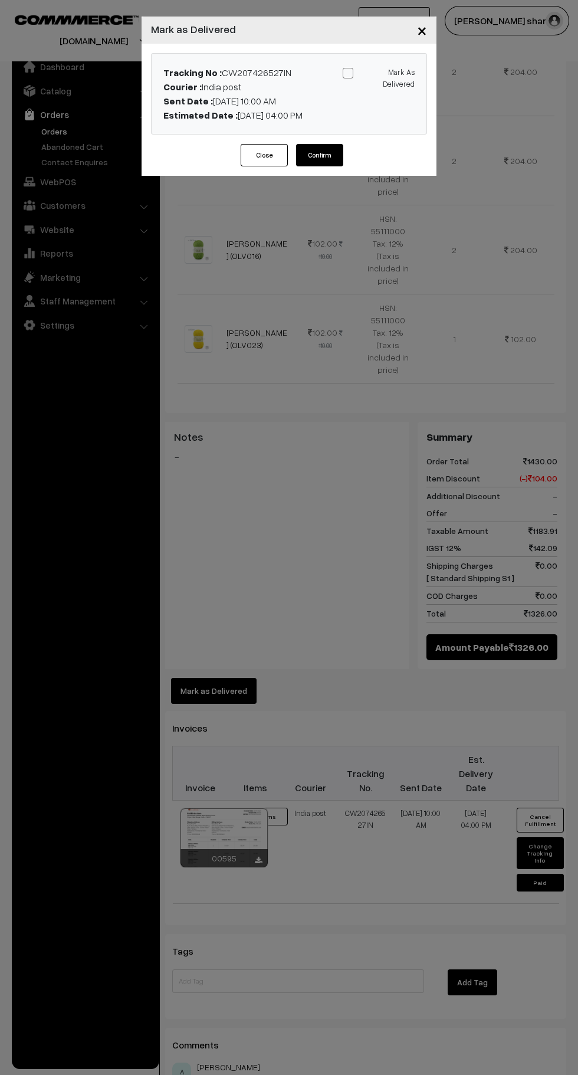
click at [347, 73] on span at bounding box center [348, 73] width 11 height 11
click at [373, 73] on input "Mark As Delivered" at bounding box center [377, 71] width 8 height 8
checkbox input "true"
click at [335, 155] on button "Confirm" at bounding box center [319, 155] width 47 height 22
